Goal: Task Accomplishment & Management: Complete application form

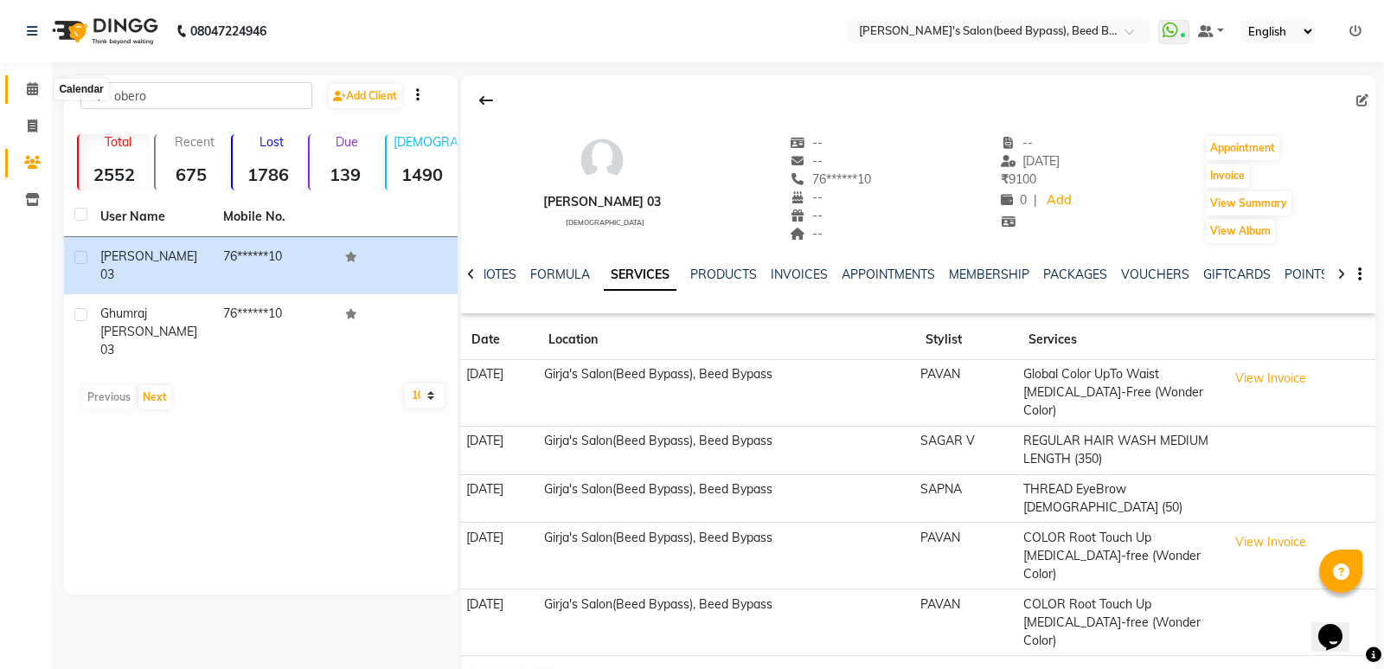
click at [28, 96] on span at bounding box center [32, 90] width 30 height 20
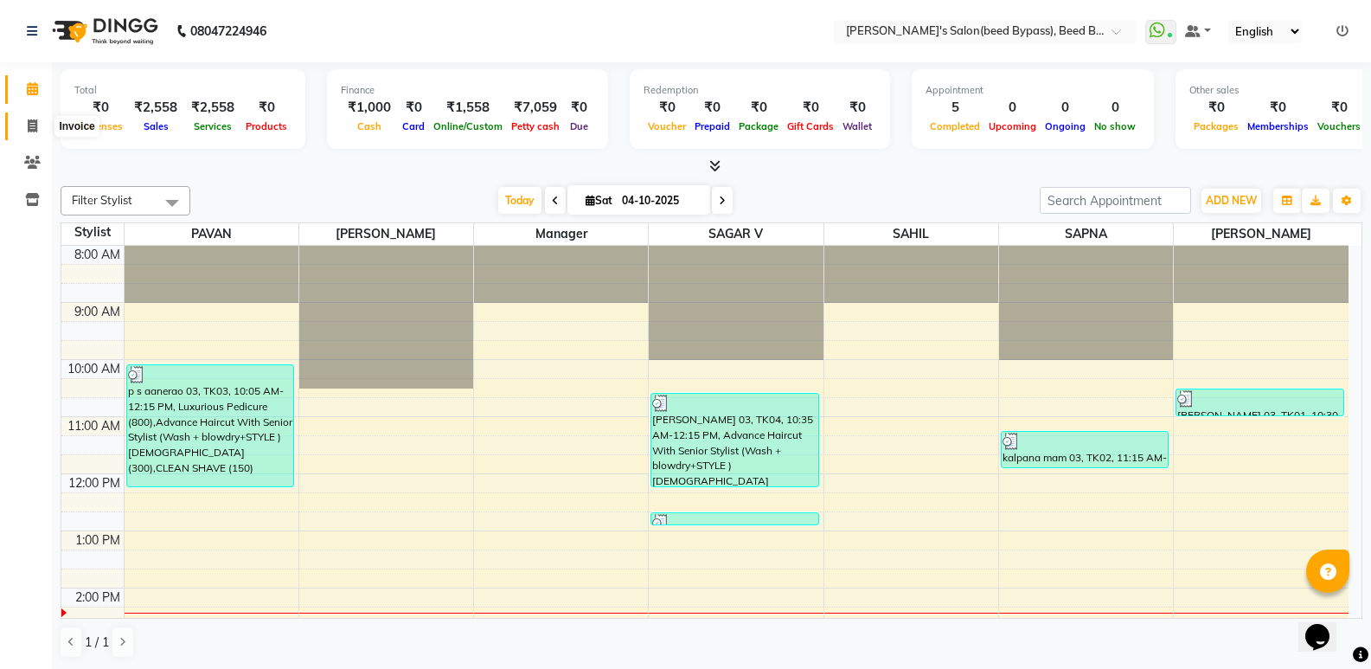
click at [26, 127] on span at bounding box center [32, 127] width 30 height 20
select select "service"
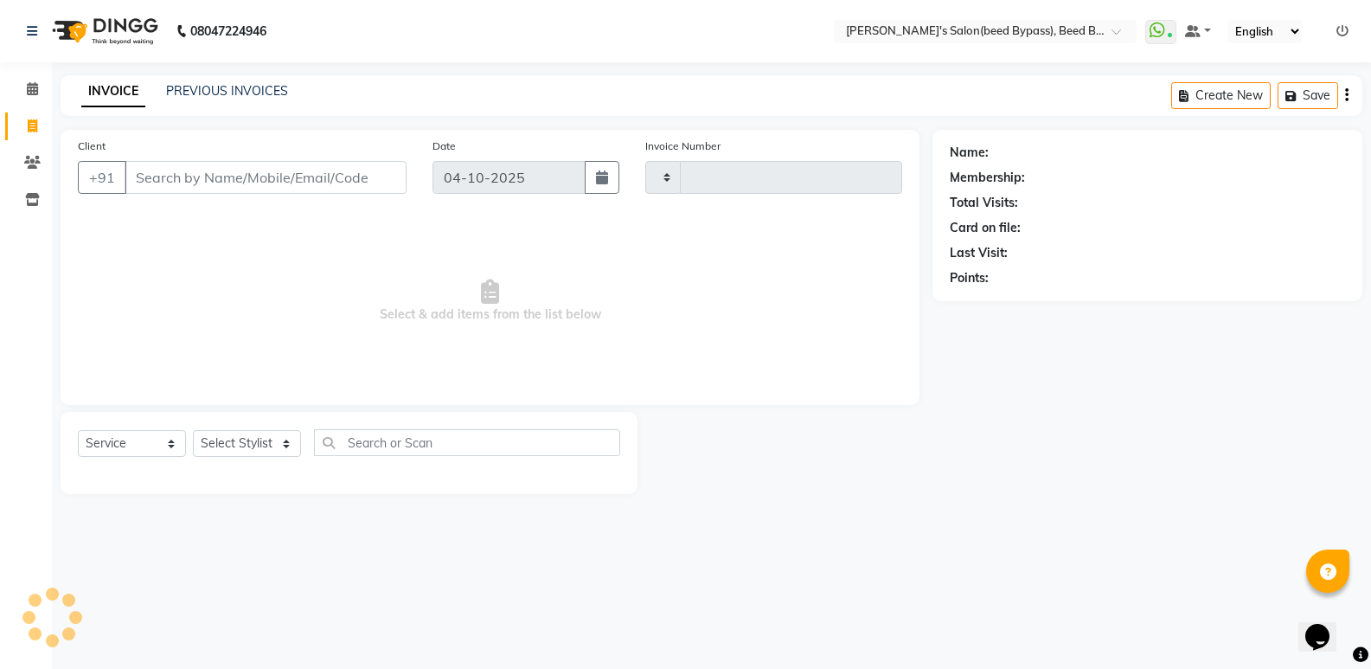
type input "2878"
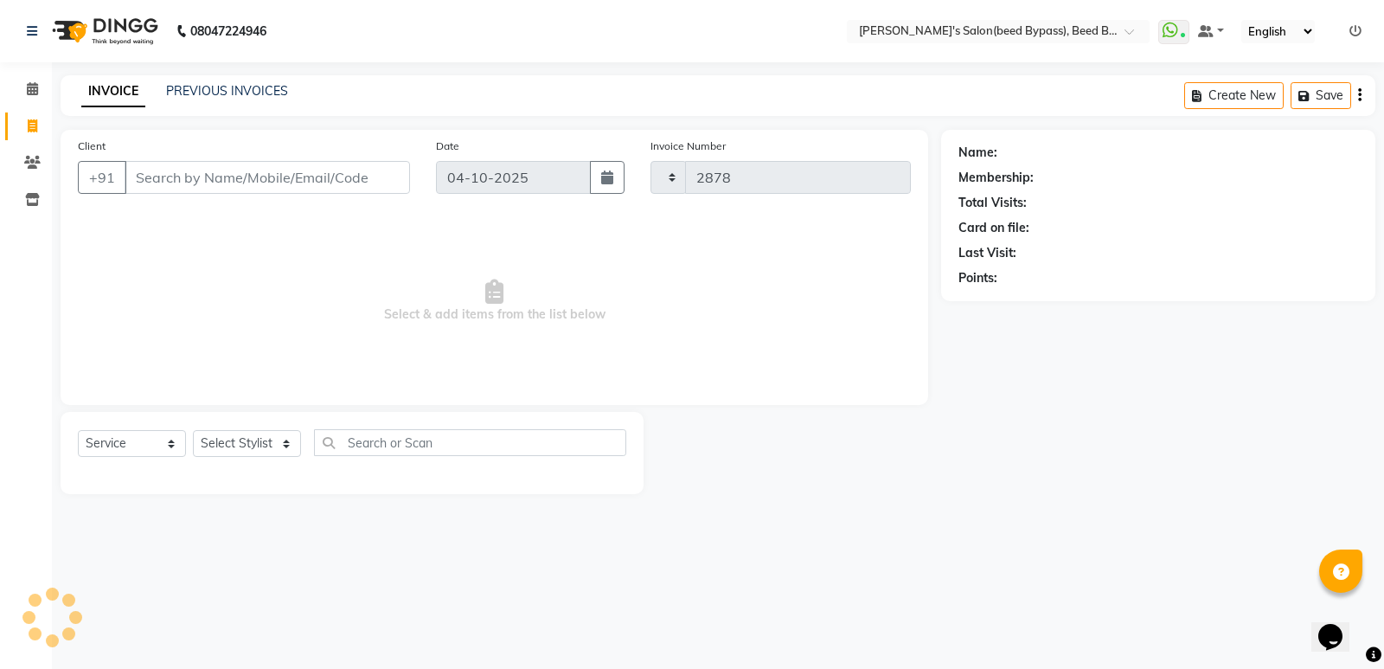
select select "4176"
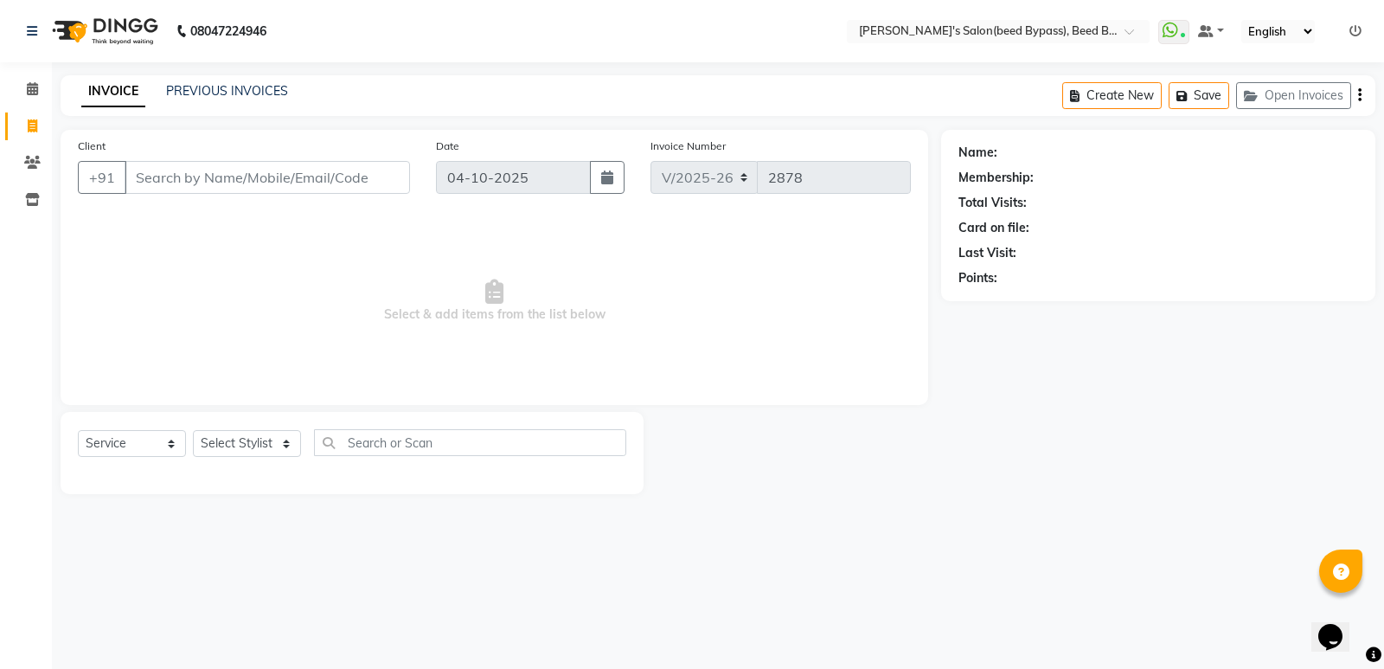
click at [272, 188] on input "Client" at bounding box center [268, 177] width 286 height 33
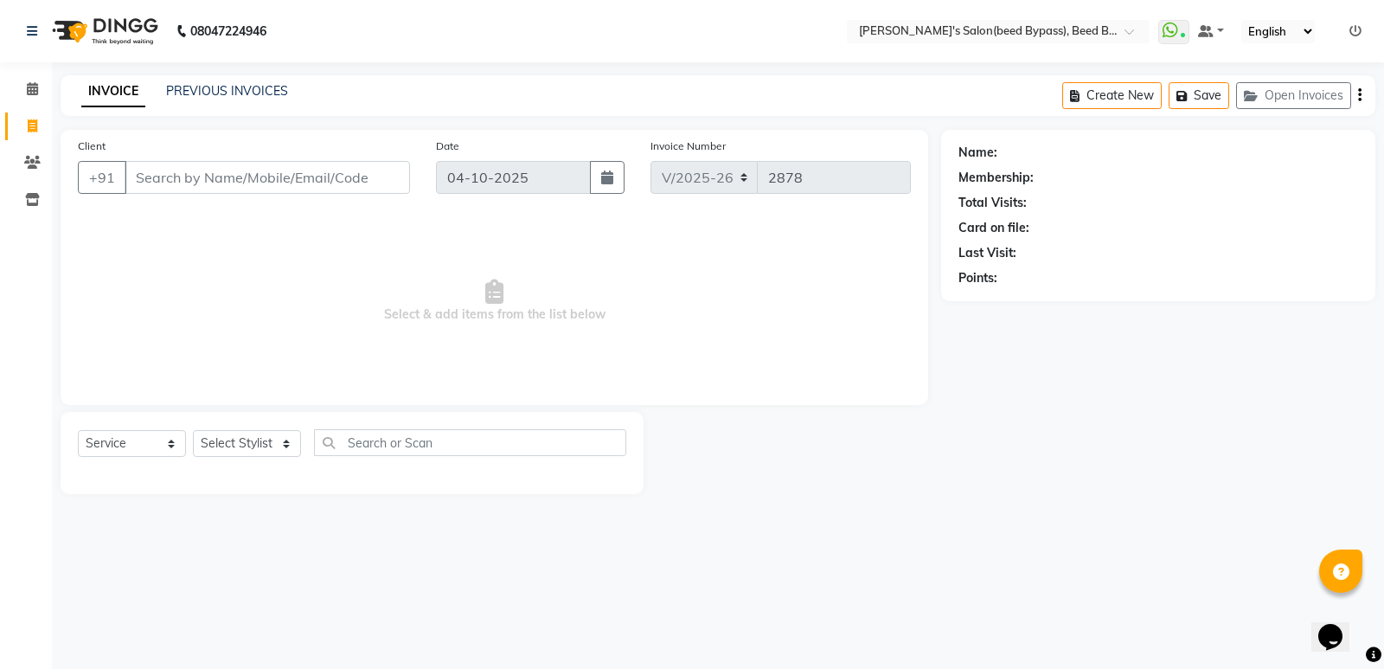
click at [312, 188] on input "Client" at bounding box center [268, 177] width 286 height 33
click at [151, 446] on select "Select Service Product Membership Package Voucher Prepaid Gift Card" at bounding box center [132, 443] width 108 height 27
select select "package"
click at [78, 430] on select "Select Service Product Membership Package Voucher Prepaid Gift Card" at bounding box center [132, 443] width 108 height 27
click at [143, 440] on select "Select Service Product Membership Package Voucher Prepaid Gift Card" at bounding box center [132, 443] width 108 height 27
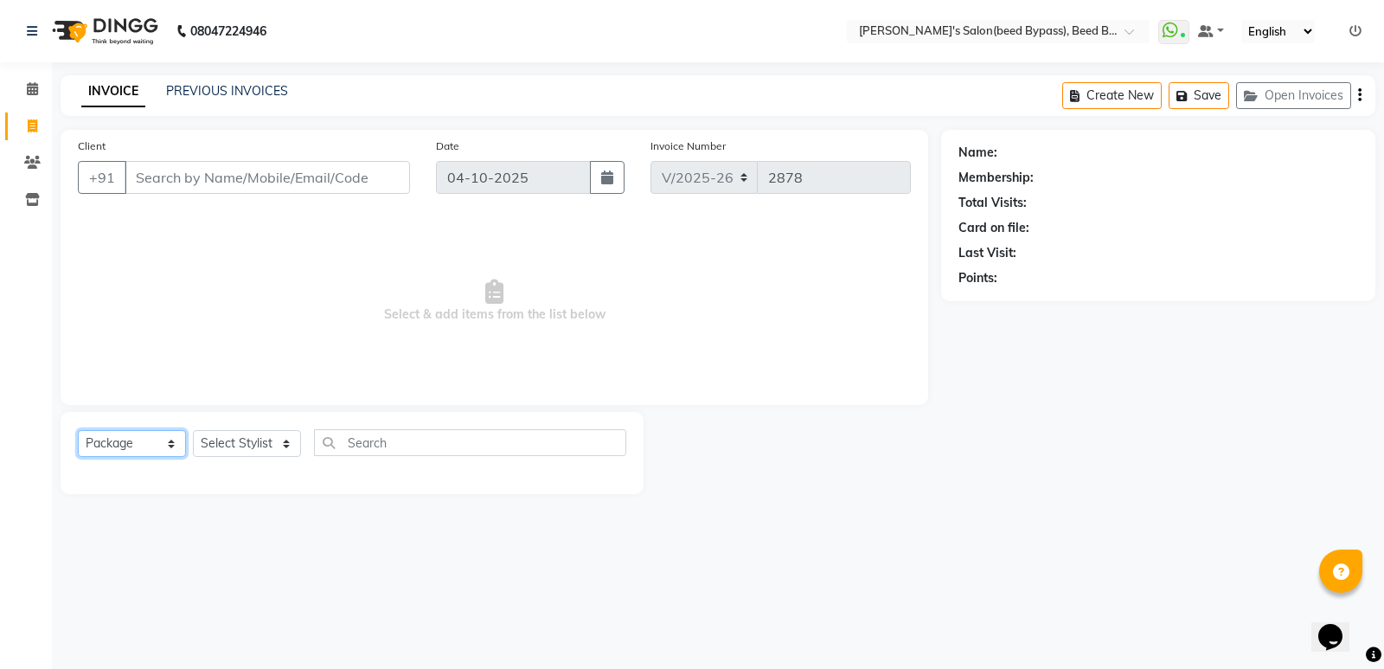
click at [143, 440] on select "Select Service Product Membership Package Voucher Prepaid Gift Card" at bounding box center [132, 443] width 108 height 27
click at [35, 165] on icon at bounding box center [32, 162] width 16 height 13
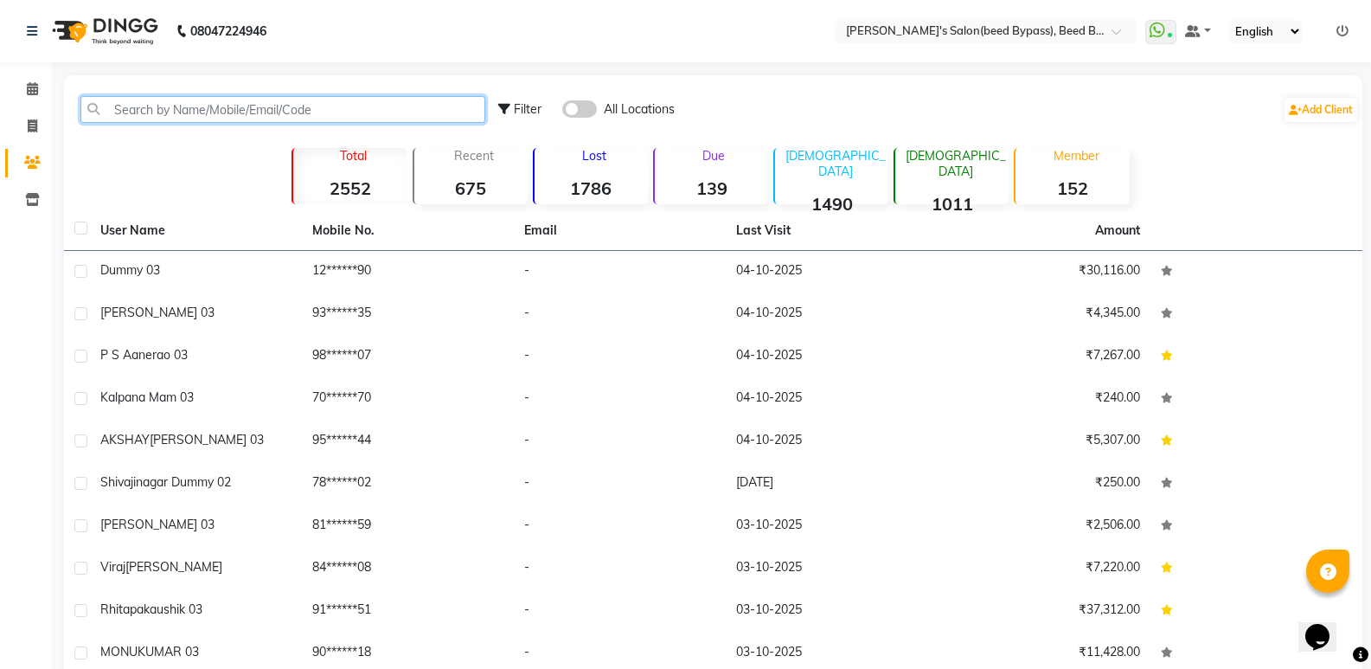
click at [165, 118] on input "text" at bounding box center [282, 109] width 405 height 27
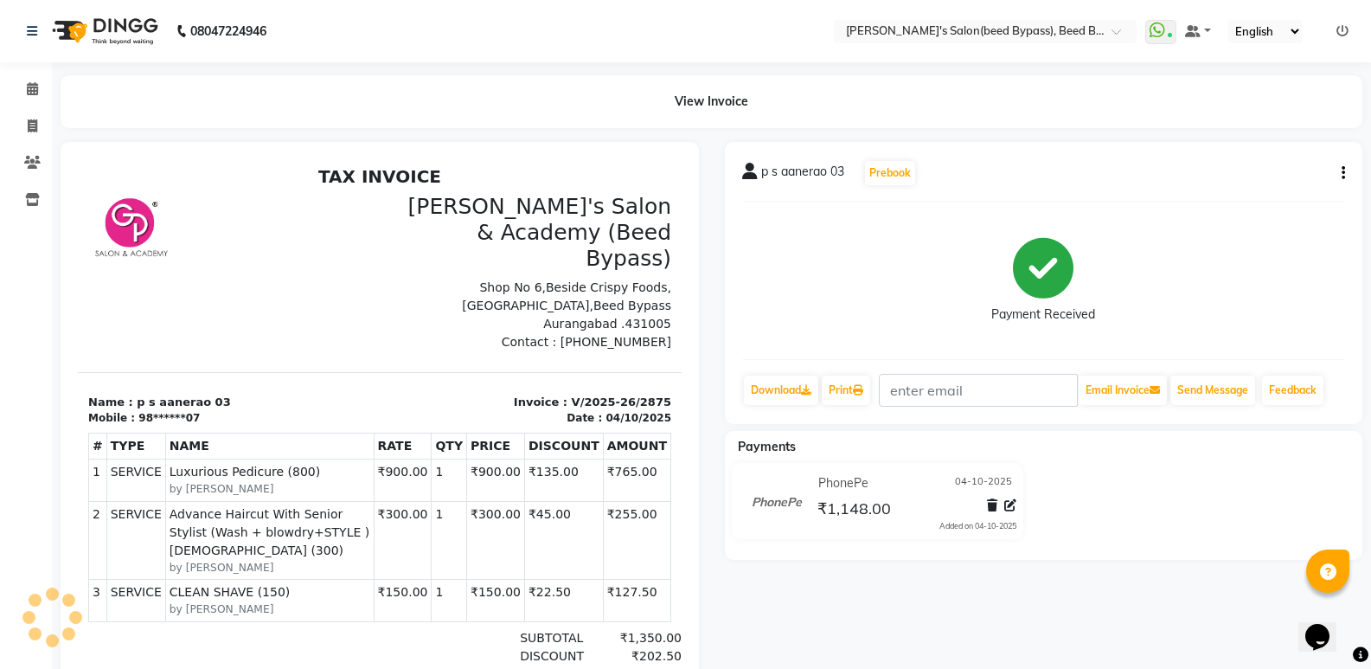
scroll to position [14, 0]
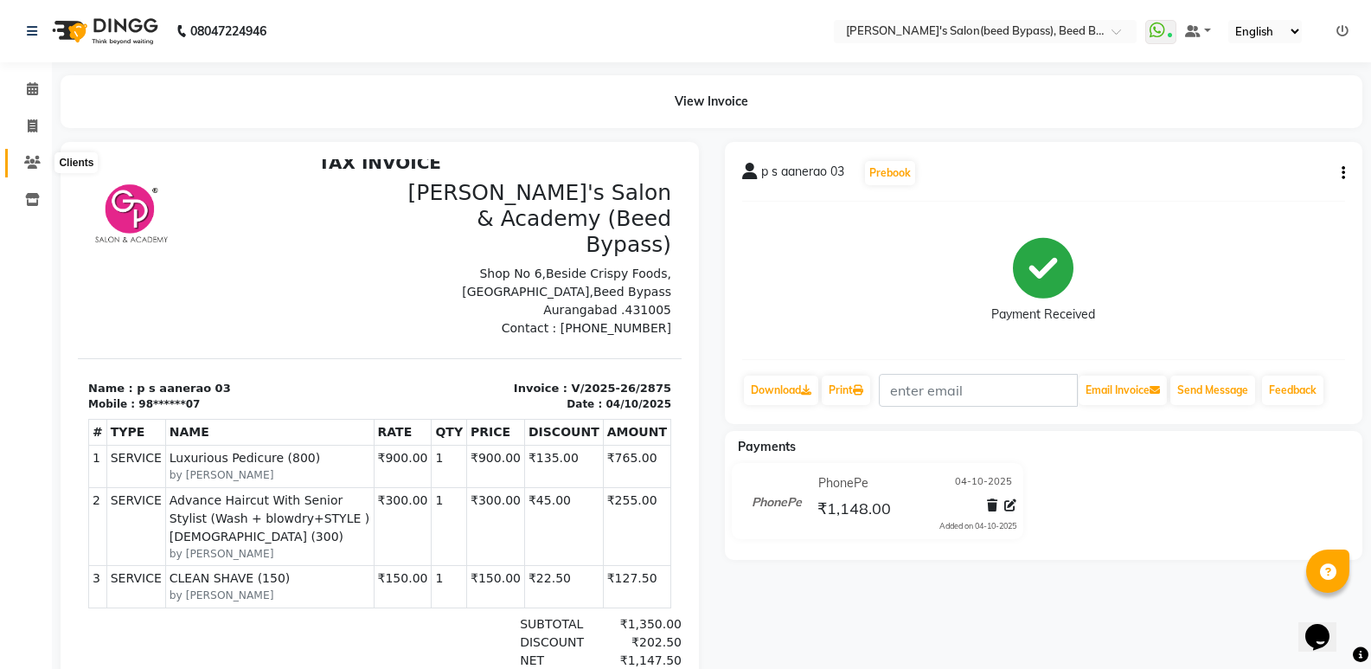
click at [28, 153] on span at bounding box center [32, 163] width 30 height 20
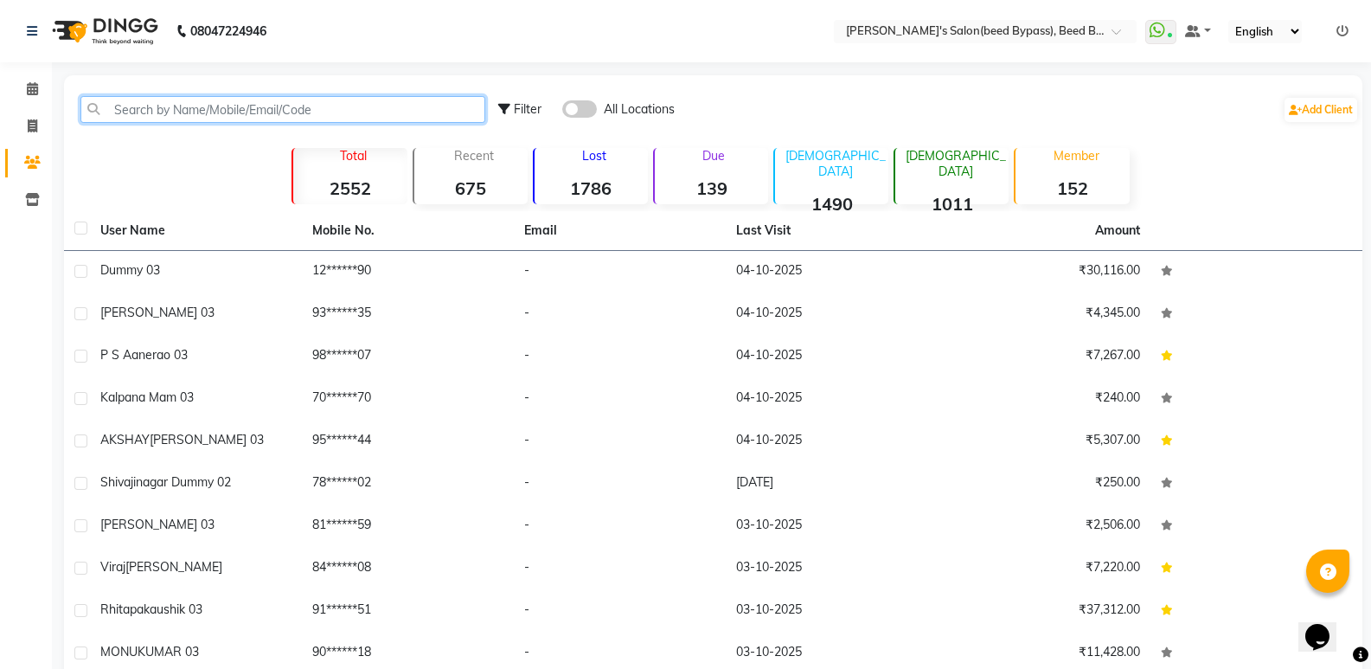
click at [209, 110] on input "text" at bounding box center [282, 109] width 405 height 27
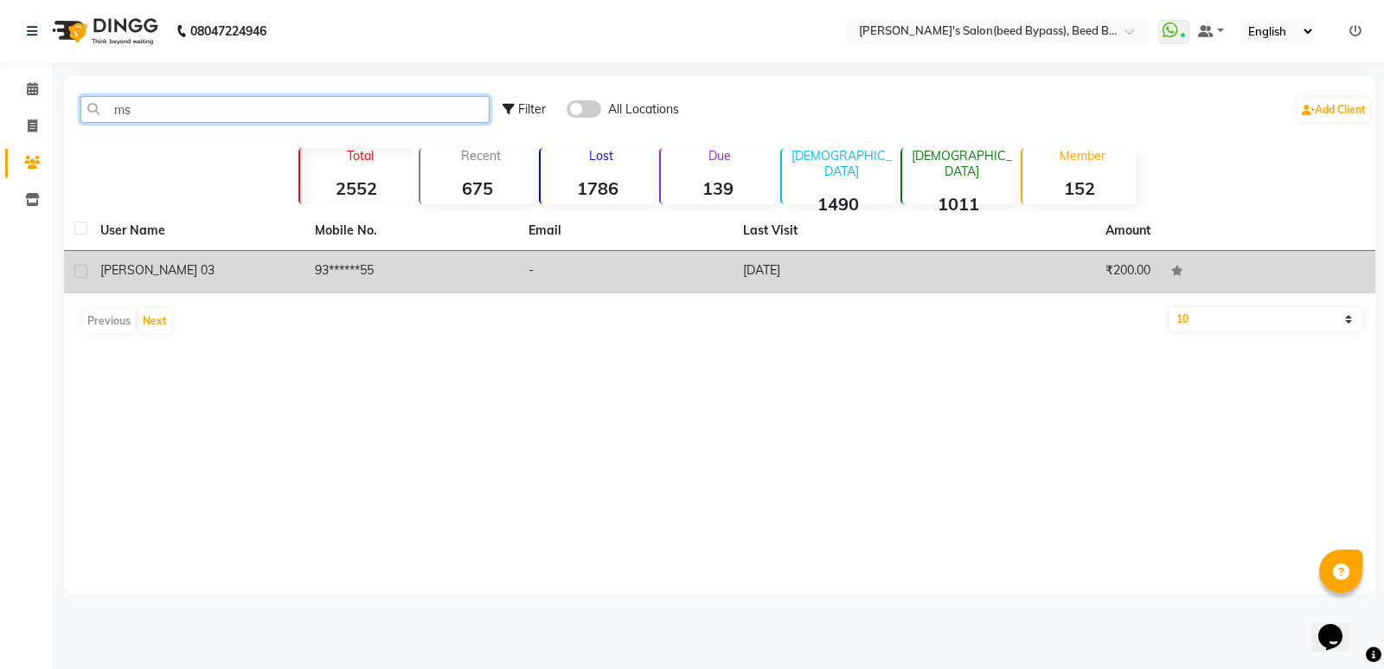
type input "ms"
click at [137, 273] on span "[PERSON_NAME] 03" at bounding box center [157, 270] width 114 height 16
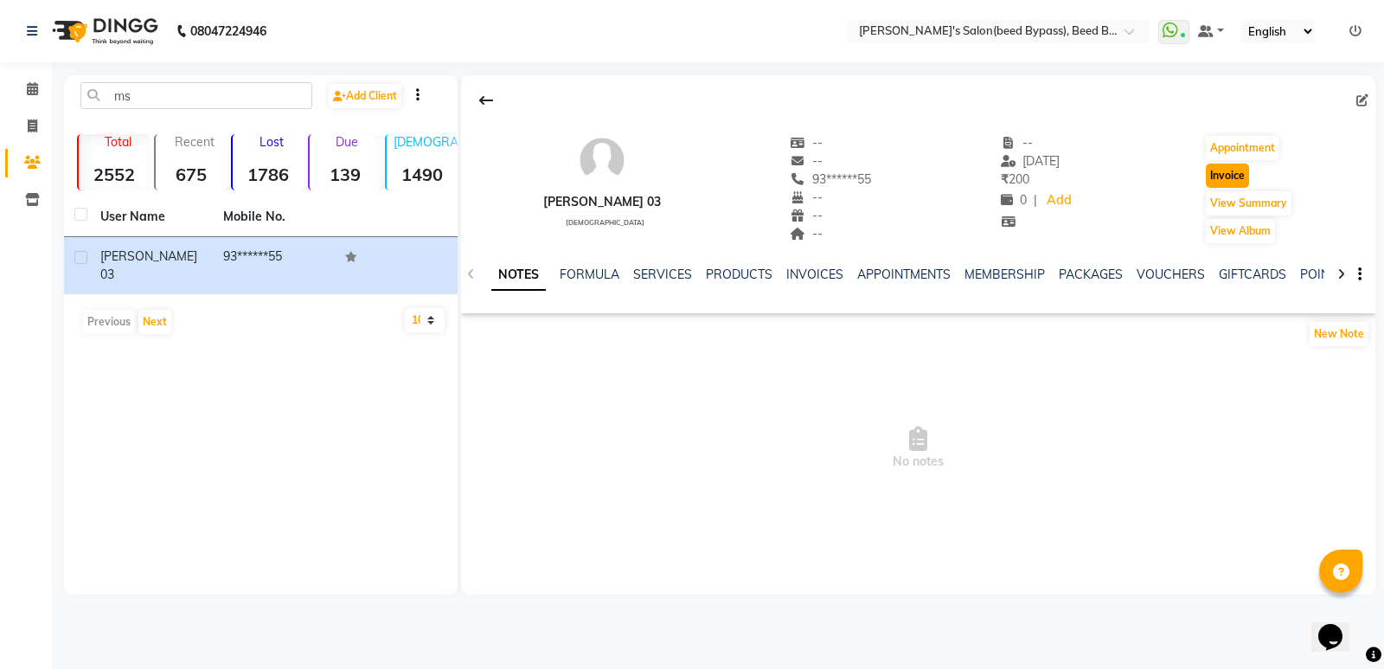
click at [1212, 175] on button "Invoice" at bounding box center [1227, 176] width 43 height 24
select select "service"
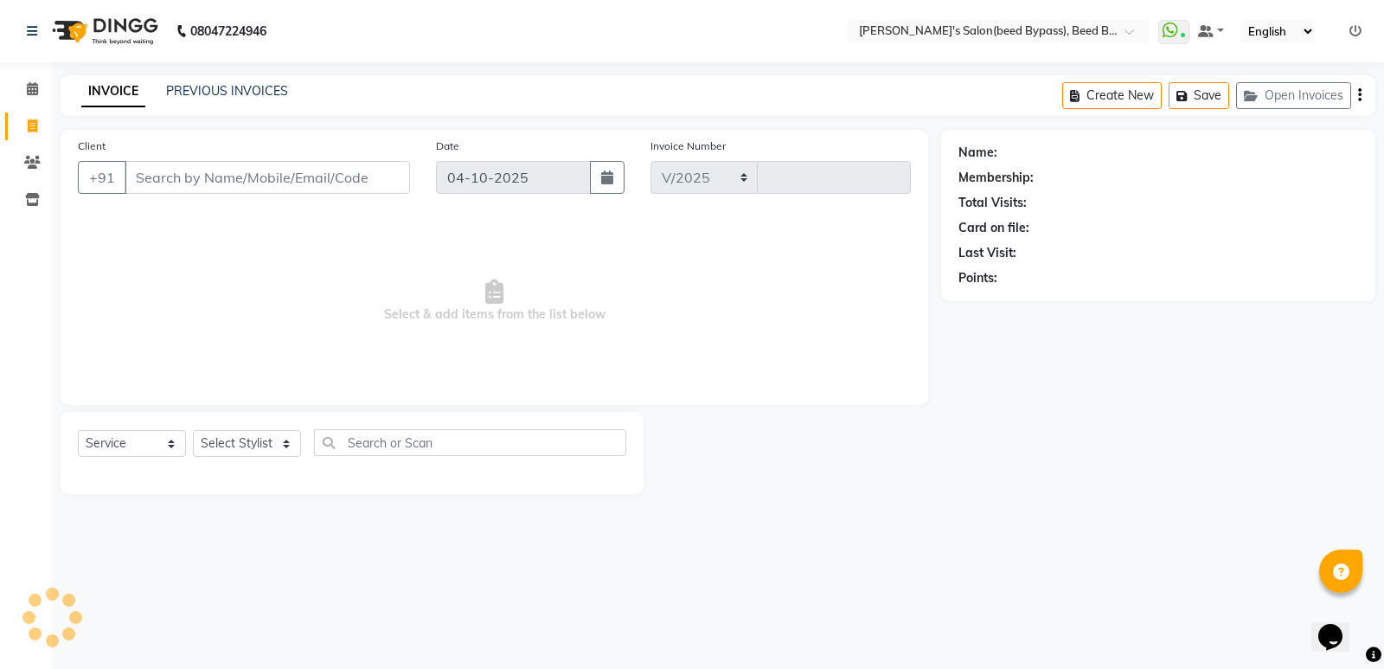
select select "4176"
type input "2878"
type input "93******55"
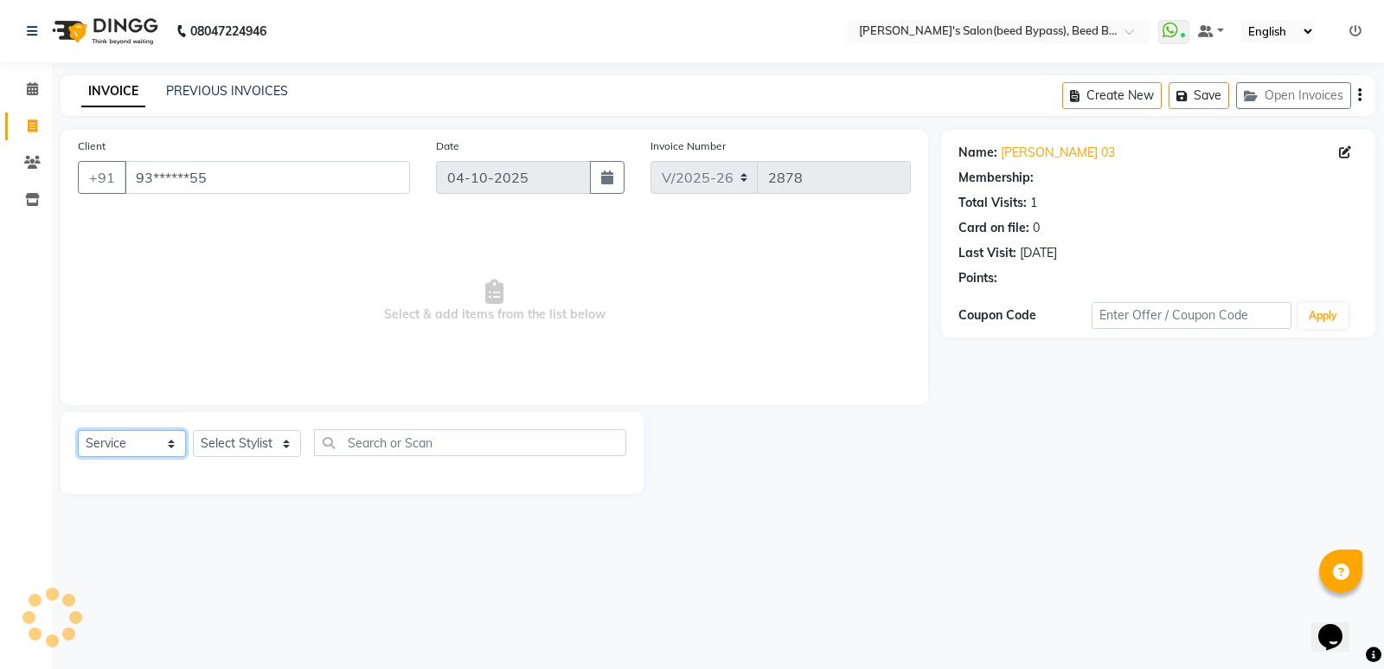
click at [152, 433] on select "Select Service Product Membership Package Voucher Prepaid Gift Card" at bounding box center [132, 443] width 108 height 27
select select "package"
click at [78, 430] on select "Select Service Product Membership Package Voucher Prepaid Gift Card" at bounding box center [132, 443] width 108 height 27
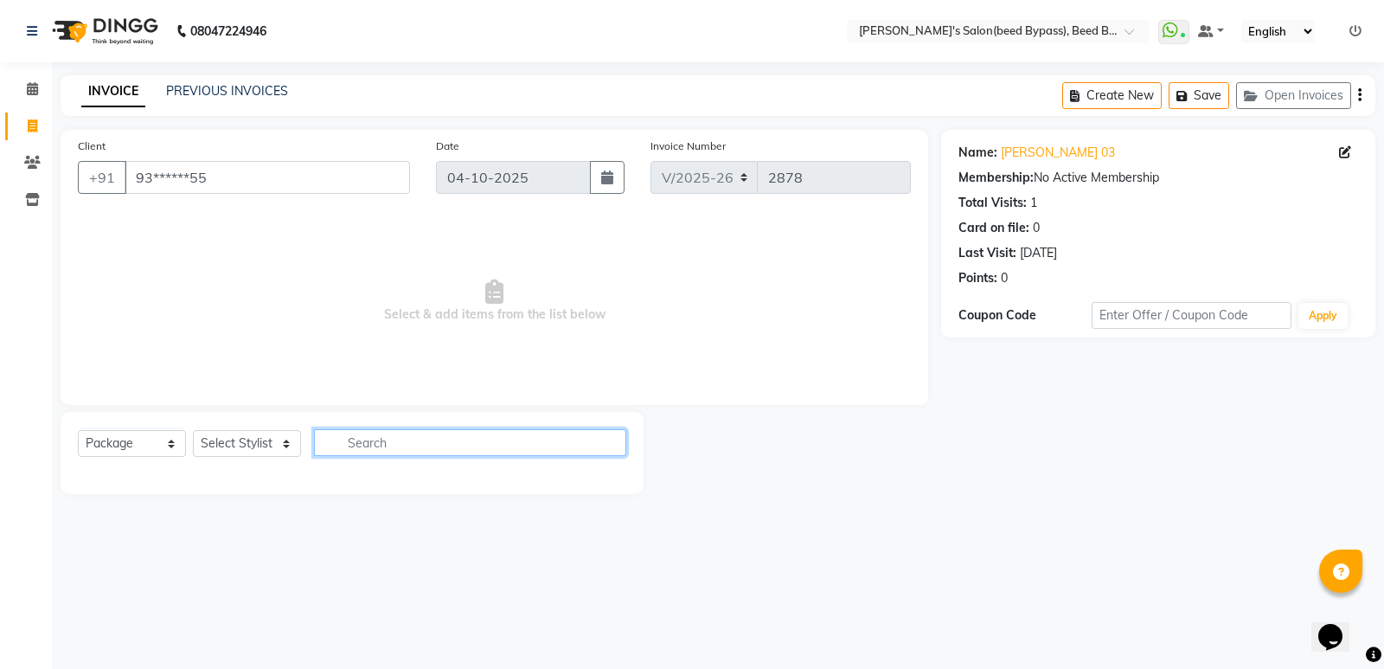
click at [420, 434] on input "text" at bounding box center [470, 442] width 312 height 27
click at [285, 444] on select "Select Stylist [PERSON_NAME] manager [PERSON_NAME] V sagar [PERSON_NAME] [PERSO…" at bounding box center [247, 443] width 108 height 27
select select "22808"
click at [193, 430] on select "Select Stylist [PERSON_NAME] manager [PERSON_NAME] V sagar [PERSON_NAME] [PERSO…" at bounding box center [247, 443] width 108 height 27
click at [402, 443] on input "text" at bounding box center [470, 442] width 312 height 27
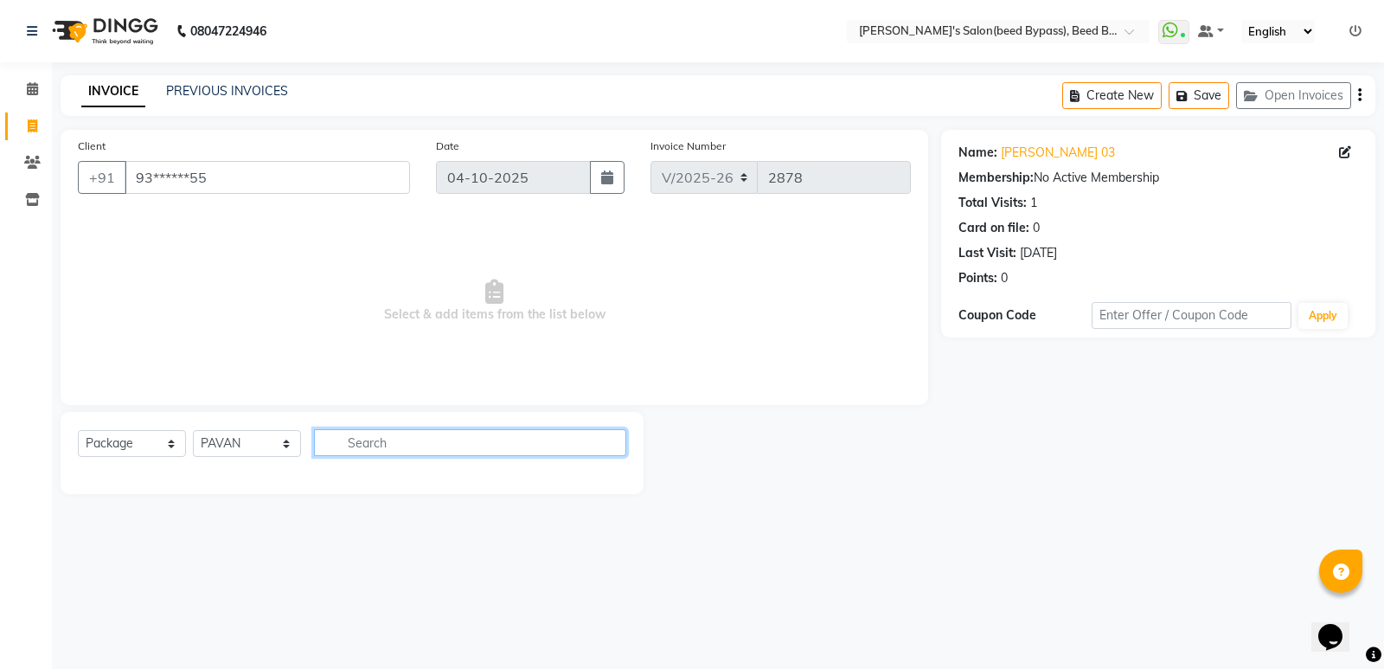
click at [402, 443] on input "text" at bounding box center [470, 442] width 312 height 27
type input "5"
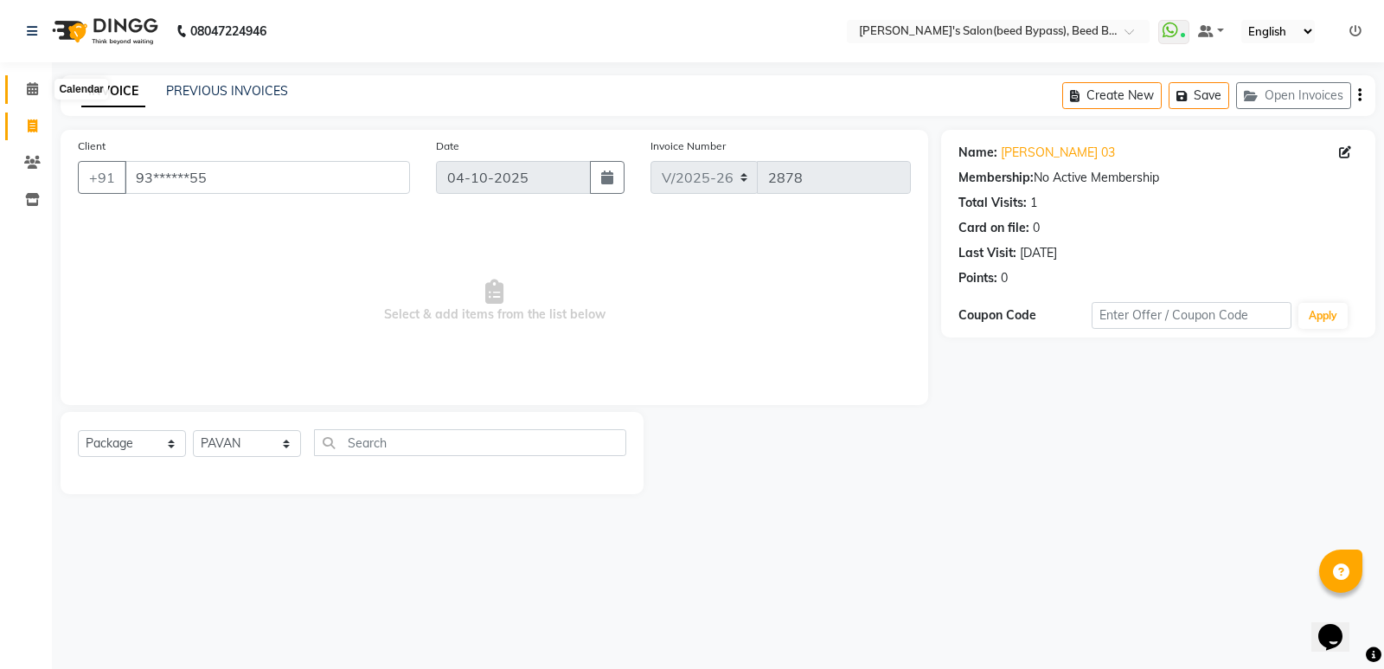
click at [29, 93] on icon at bounding box center [32, 88] width 11 height 13
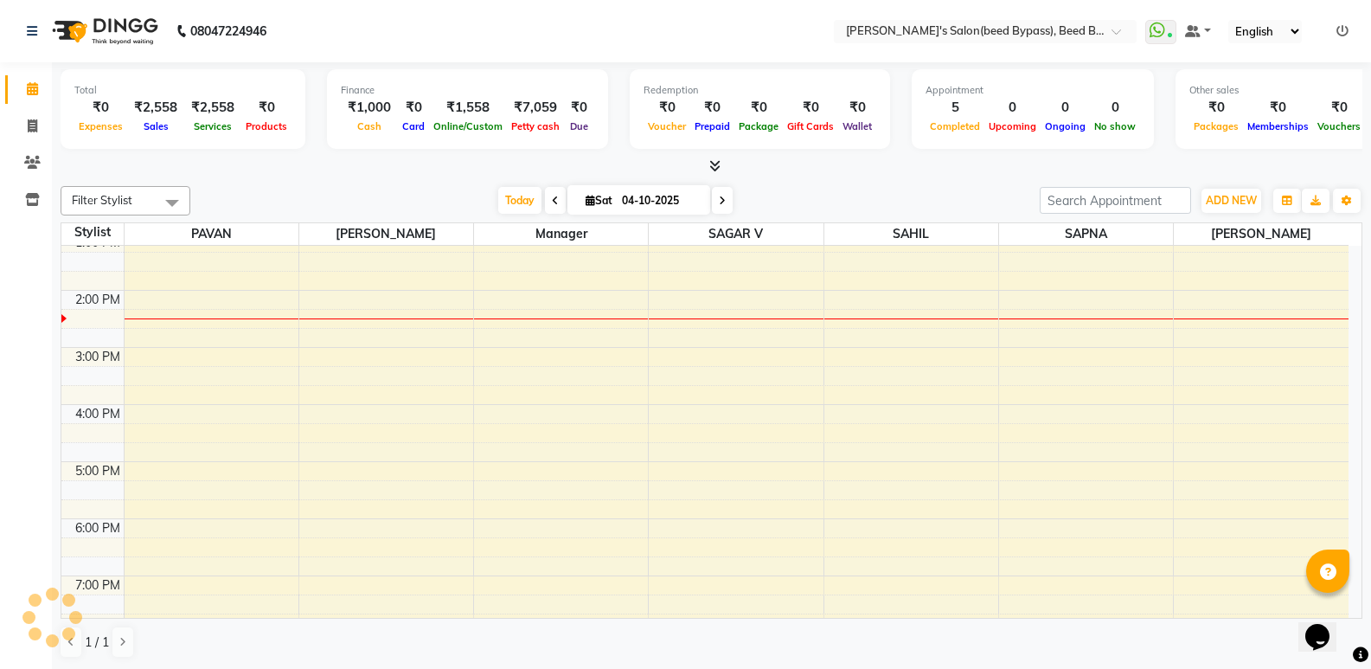
scroll to position [283, 0]
